Goal: Navigation & Orientation: Find specific page/section

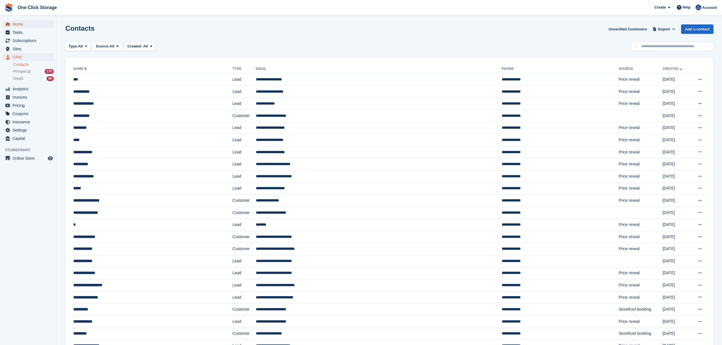
click at [18, 24] on span "Home" at bounding box center [30, 24] width 34 height 8
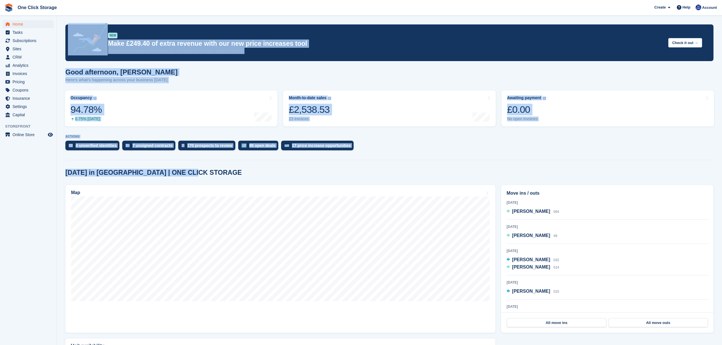
drag, startPoint x: 171, startPoint y: 176, endPoint x: 35, endPoint y: 175, distance: 135.8
click at [39, 176] on div "Home Tasks Subscriptions Subscriptions Subscriptions Contracts Price increases …" at bounding box center [361, 207] width 722 height 415
click at [213, 165] on section "NEW Make £249.40 of extra revenue with our new price increases tool Rooted in i…" at bounding box center [389, 207] width 665 height 415
